Goal: Task Accomplishment & Management: Manage account settings

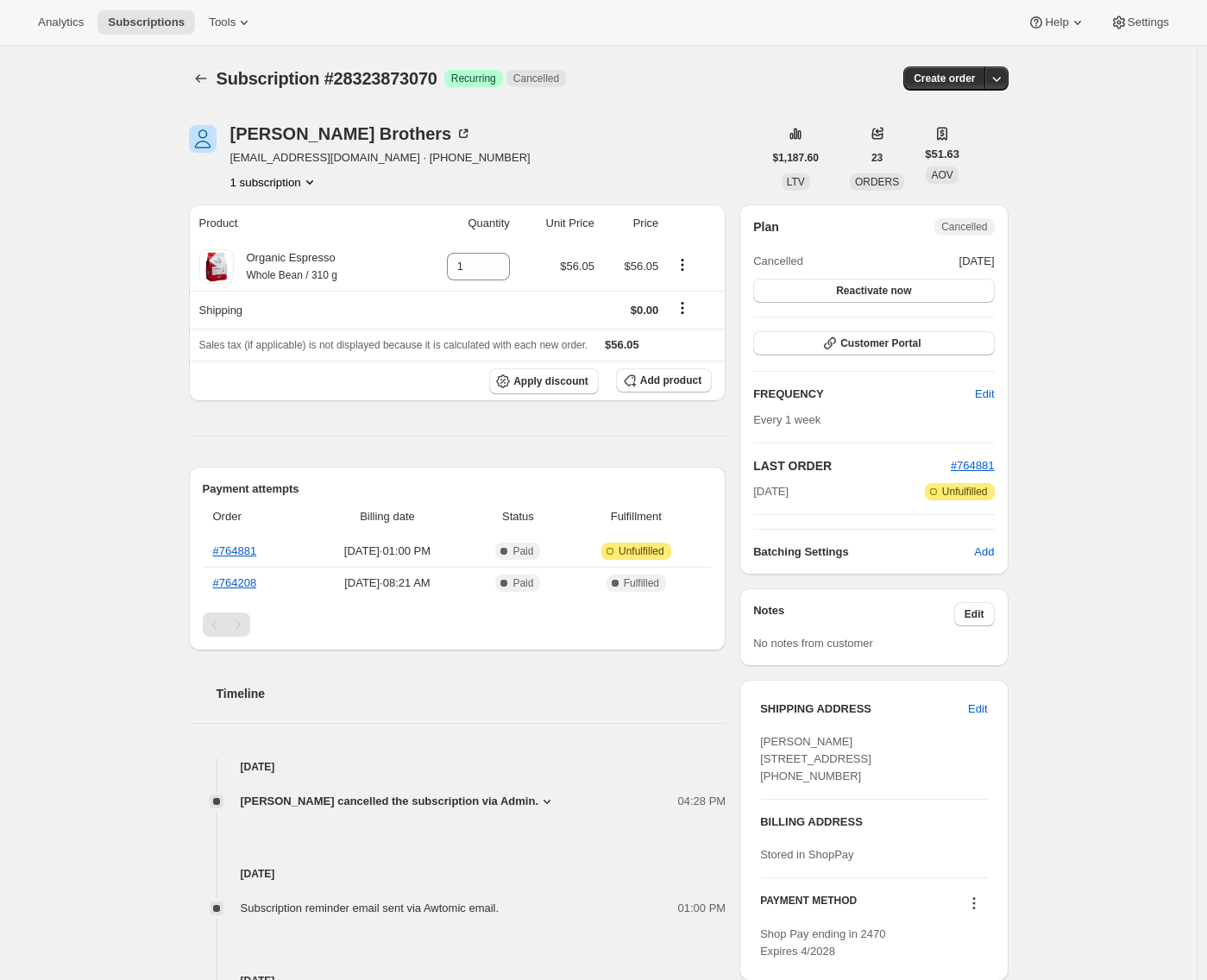
click at [62, 268] on div "Subscription #28323873070. This page is ready Subscription #28323873070 Success…" at bounding box center [599, 645] width 1197 height 1200
click at [110, 627] on div "Subscription #28323873070. This page is ready Subscription #28323873070 Success…" at bounding box center [599, 645] width 1197 height 1200
click at [685, 259] on icon "Product actions" at bounding box center [682, 265] width 17 height 17
click at [110, 270] on div "Subscription #28323873070. This page is ready Subscription #28323873070 Success…" at bounding box center [599, 645] width 1197 height 1200
click at [26, 111] on div "Subscription #28323873070. This page is ready Subscription #28323873070 Success…" at bounding box center [599, 645] width 1197 height 1200
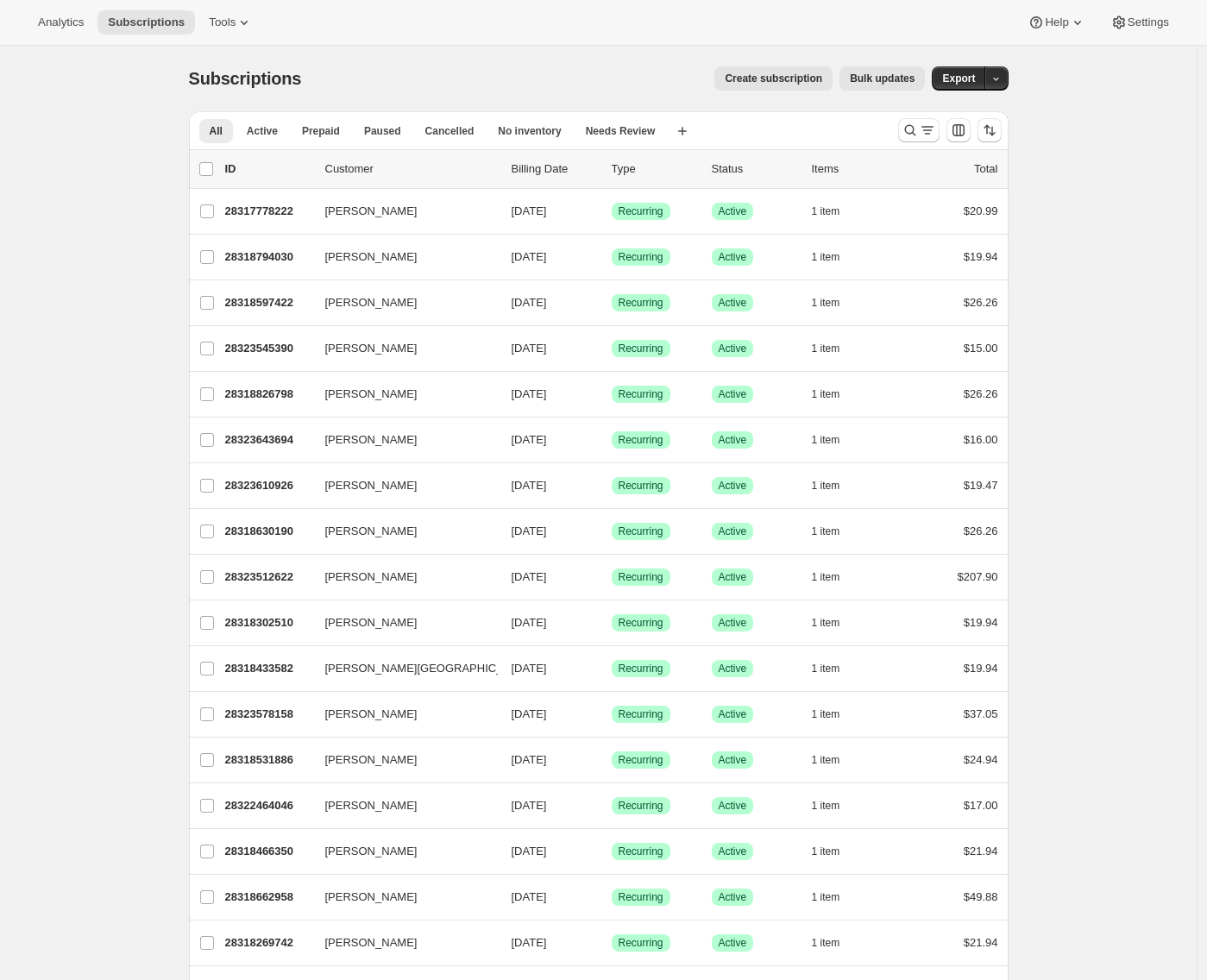
click at [931, 132] on icon "Search and filter results" at bounding box center [927, 130] width 17 height 17
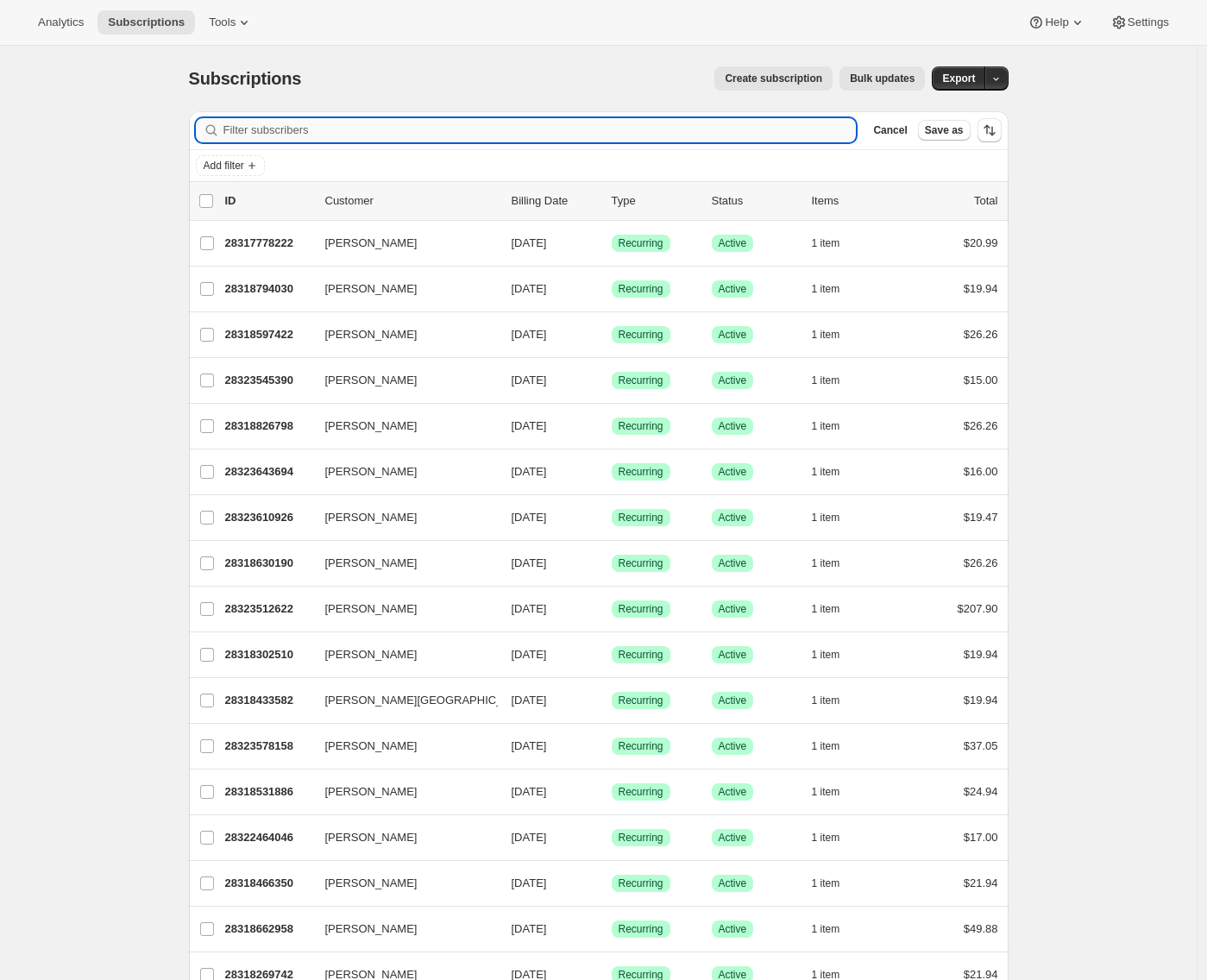
click at [743, 135] on input "Filter subscribers" at bounding box center [540, 130] width 634 height 24
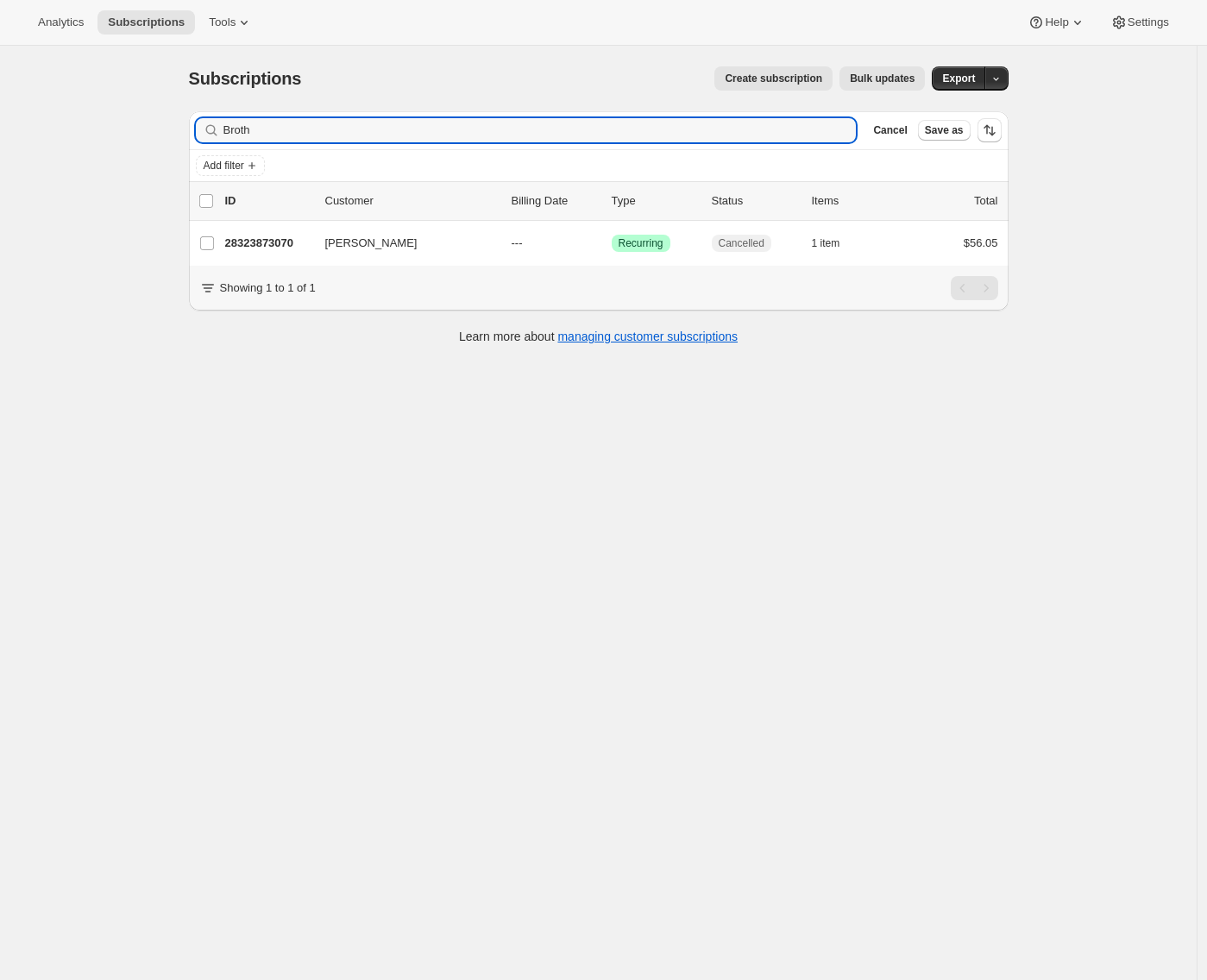
type input "Broth"
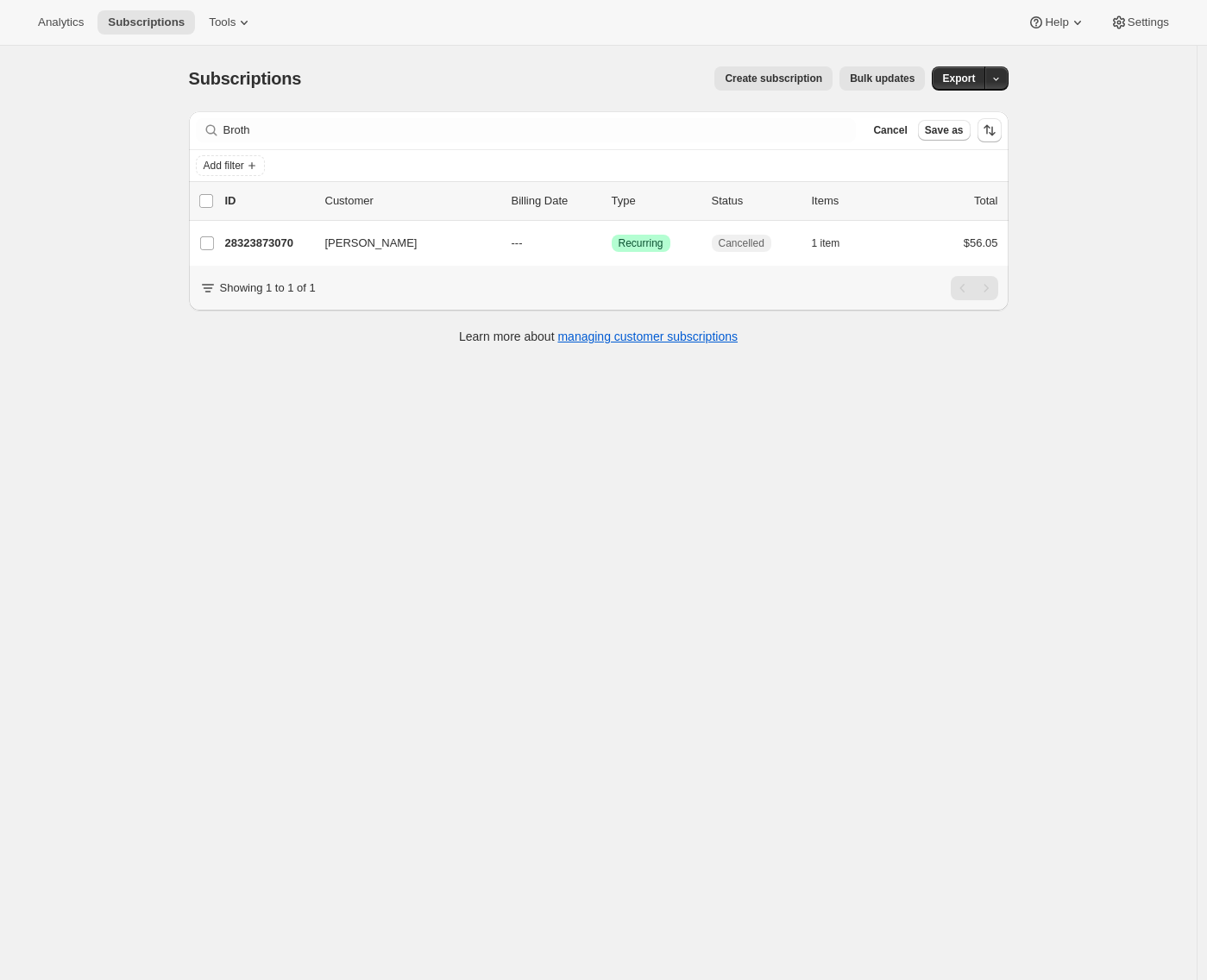
click at [118, 284] on div "Subscriptions. This page is ready Subscriptions Create subscription Bulk update…" at bounding box center [599, 536] width 1197 height 980
